Goal: Navigation & Orientation: Find specific page/section

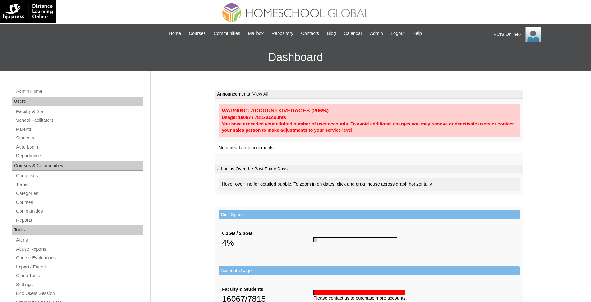
click at [33, 198] on div "Admin Home Users Faculty & Staff School Facilitators Parents Students Auto Logi…" at bounding box center [78, 288] width 138 height 402
click at [30, 200] on link "Courses" at bounding box center [79, 202] width 127 height 8
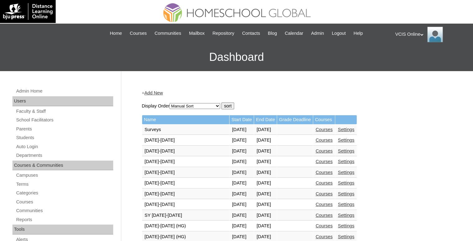
click at [400, 52] on h3 "Dashboard" at bounding box center [236, 57] width 467 height 28
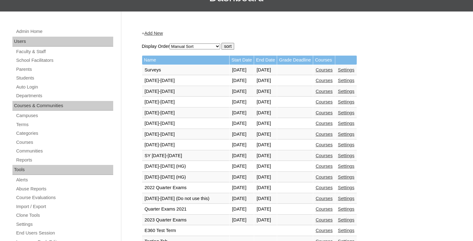
scroll to position [93, 0]
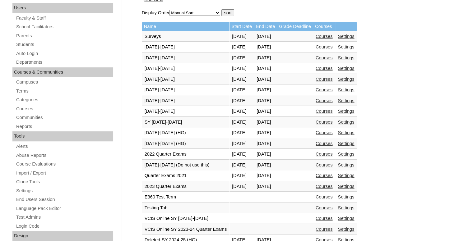
click at [333, 142] on link "Courses" at bounding box center [324, 143] width 17 height 5
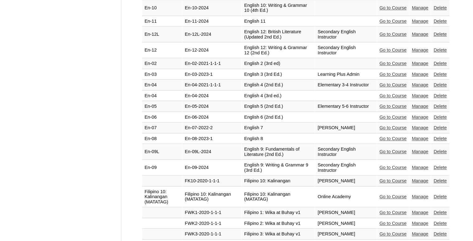
scroll to position [1038, 0]
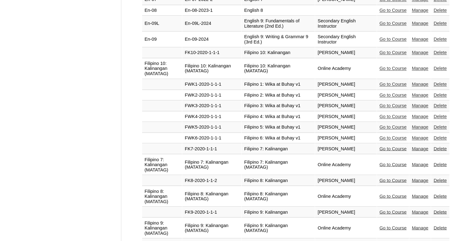
click at [383, 194] on link "Go to Course" at bounding box center [393, 196] width 27 height 5
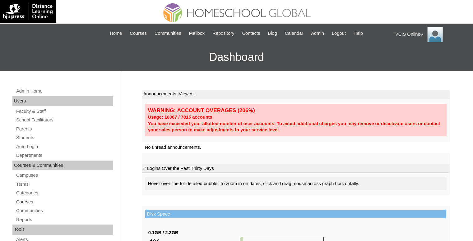
click at [32, 198] on link "Courses" at bounding box center [65, 202] width 98 height 8
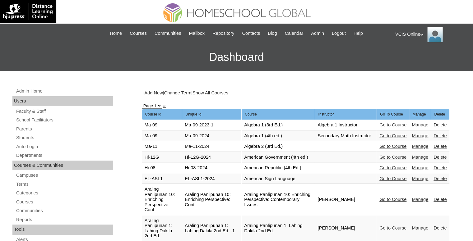
click at [333, 62] on h3 "Dashboard" at bounding box center [236, 57] width 467 height 28
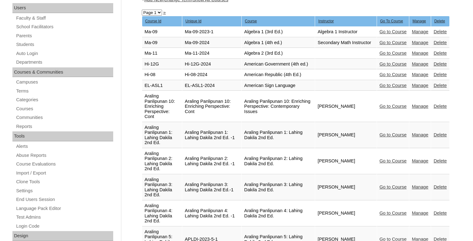
scroll to position [1028, 0]
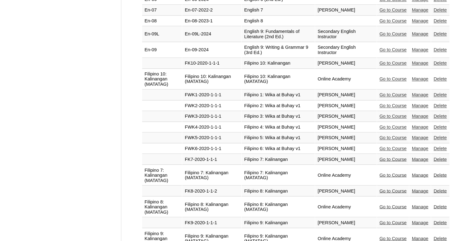
click at [388, 204] on link "Go to Course" at bounding box center [393, 206] width 27 height 5
